Goal: Find contact information: Find contact information

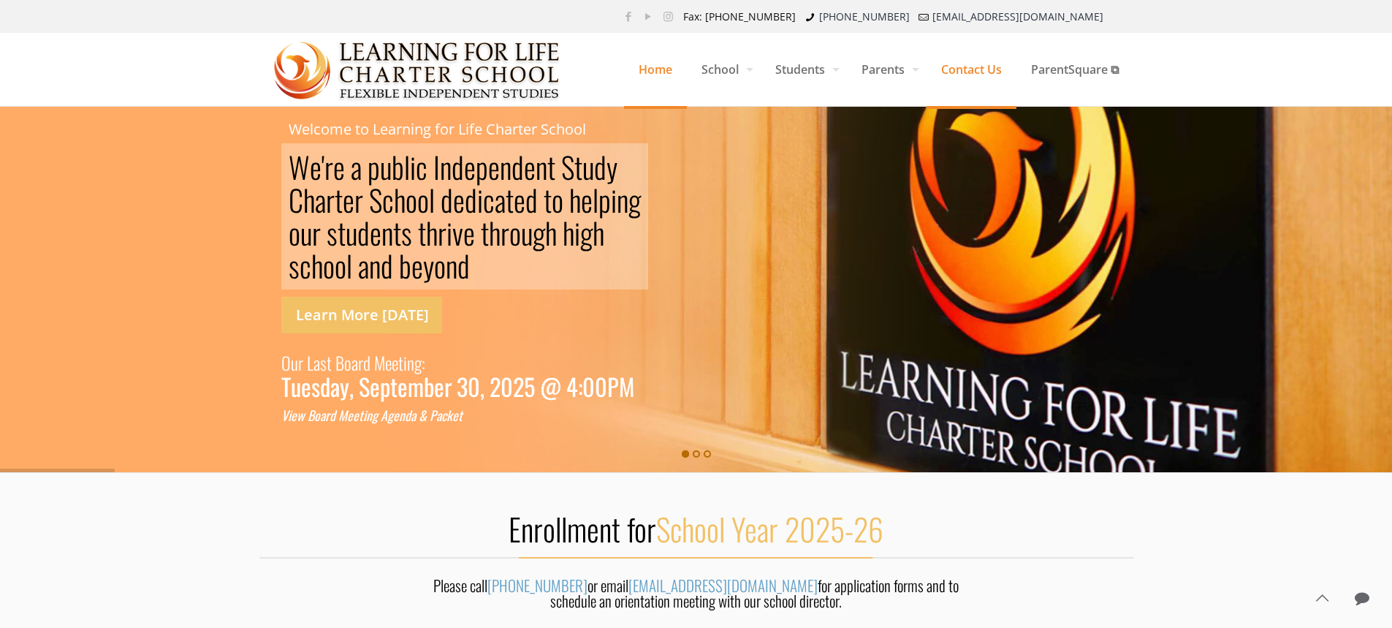
click at [978, 77] on span "Contact Us" at bounding box center [971, 69] width 90 height 44
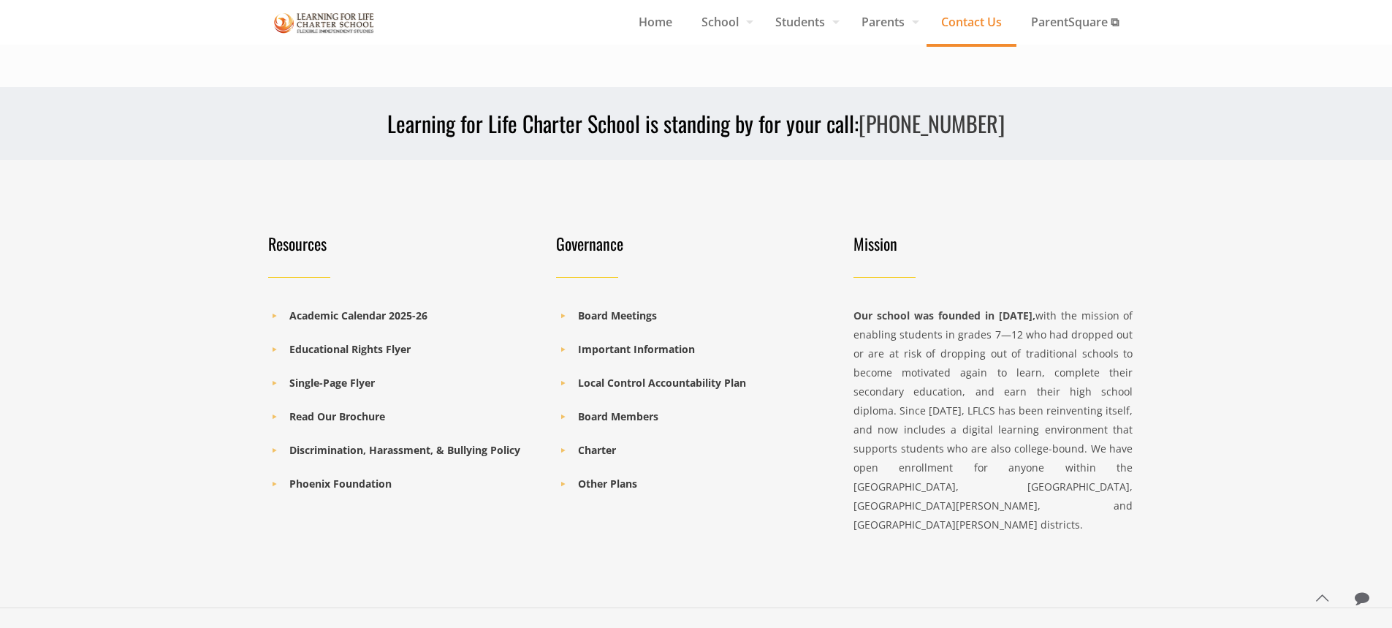
scroll to position [1281, 0]
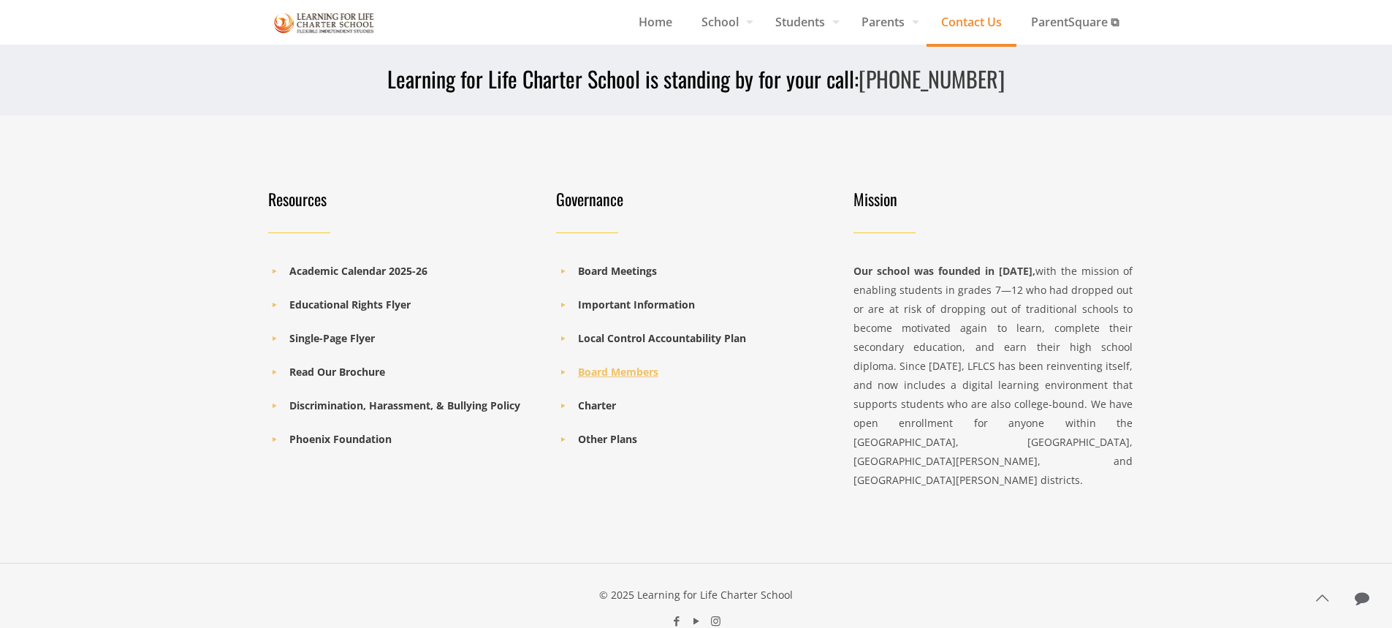
click at [599, 365] on b "Board Members" at bounding box center [618, 372] width 80 height 14
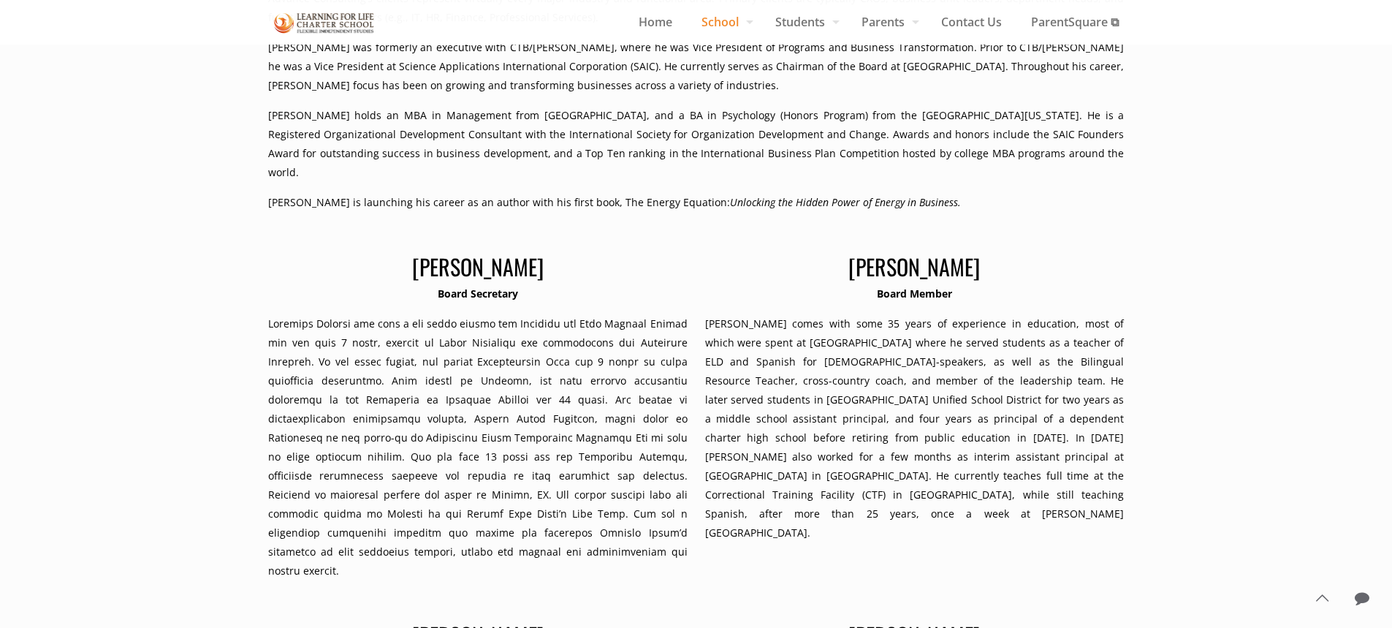
scroll to position [275, 0]
